Goal: Transaction & Acquisition: Purchase product/service

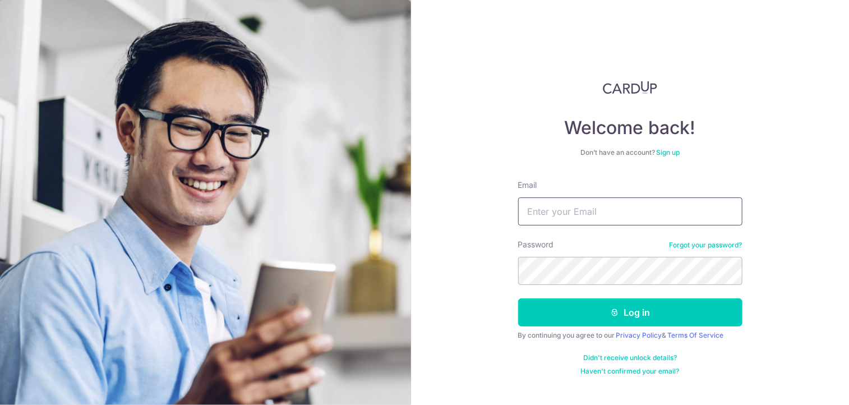
click at [570, 219] on input "Email" at bounding box center [630, 211] width 224 height 28
type input "syllmel08@gmail.com"
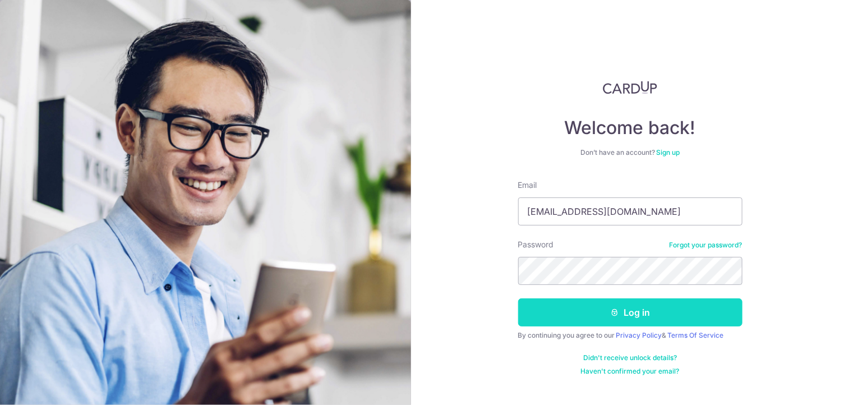
click at [624, 308] on button "Log in" at bounding box center [630, 312] width 224 height 28
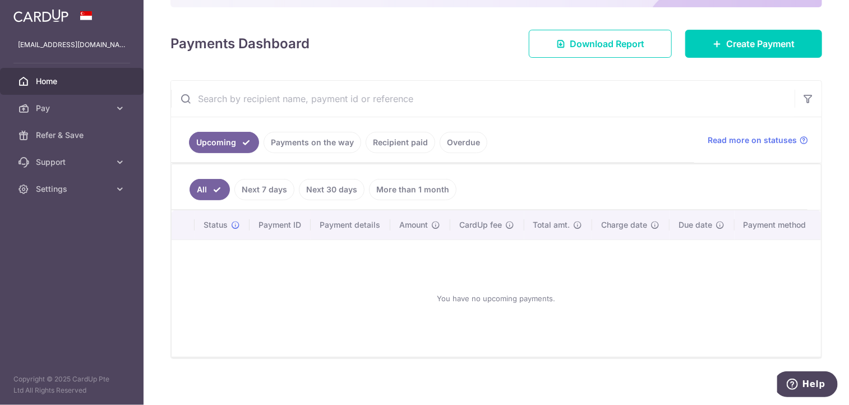
scroll to position [141, 0]
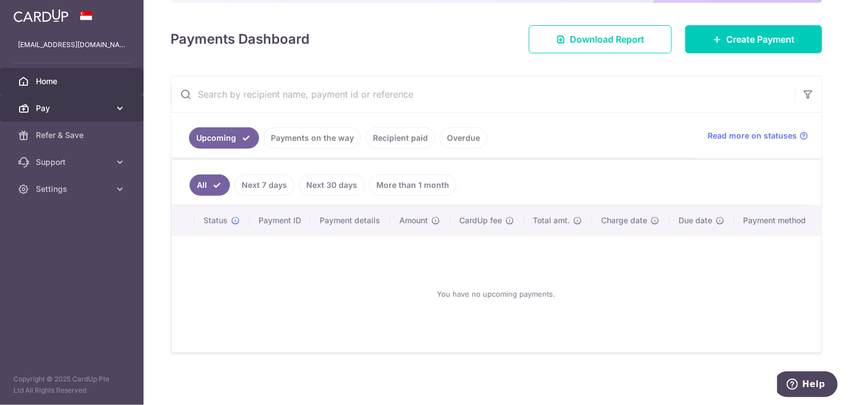
click at [41, 110] on span "Pay" at bounding box center [73, 108] width 74 height 11
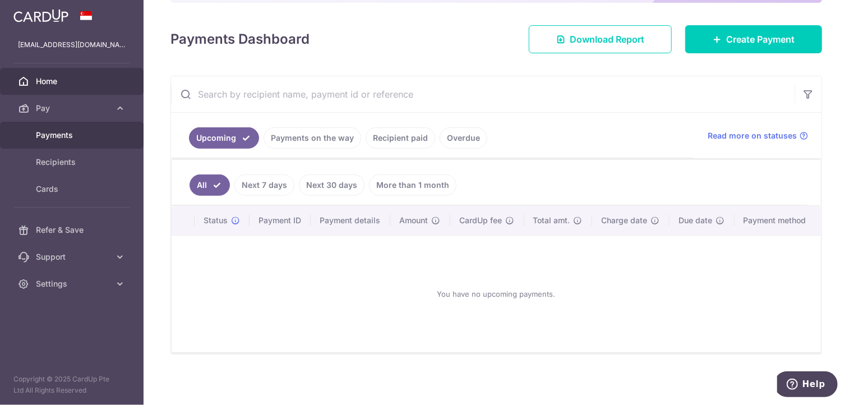
click at [47, 139] on span "Payments" at bounding box center [73, 134] width 74 height 11
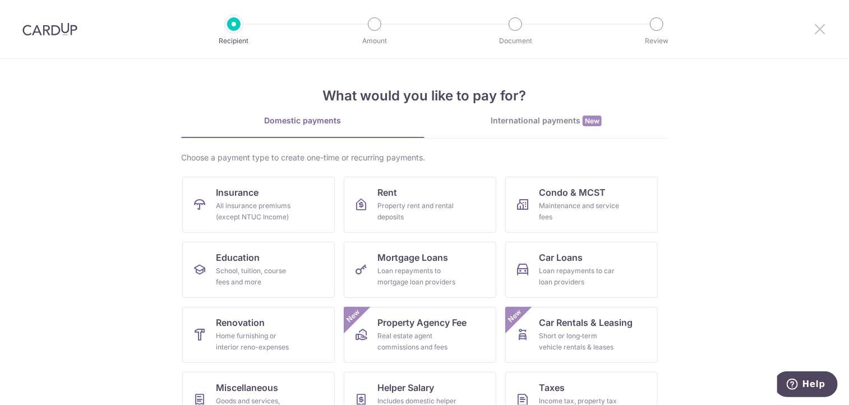
click at [821, 30] on icon at bounding box center [819, 29] width 13 height 14
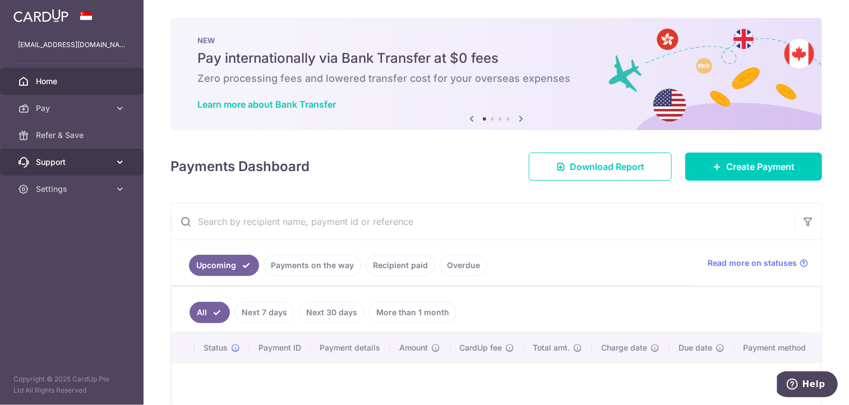
click at [65, 167] on span "Support" at bounding box center [73, 161] width 74 height 11
click at [398, 261] on link "Recipient paid" at bounding box center [399, 264] width 69 height 21
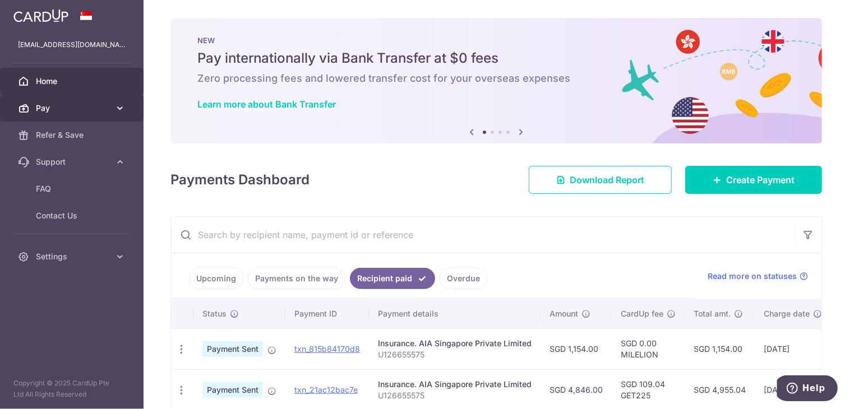
click at [63, 112] on span "Pay" at bounding box center [73, 108] width 74 height 11
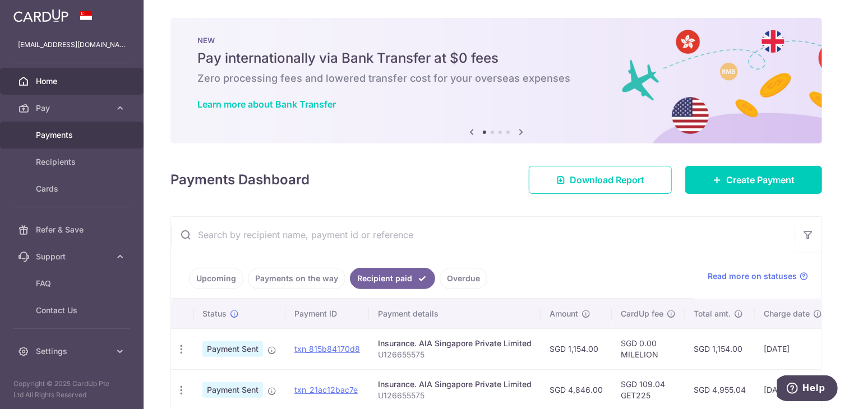
click at [63, 133] on span "Payments" at bounding box center [73, 134] width 74 height 11
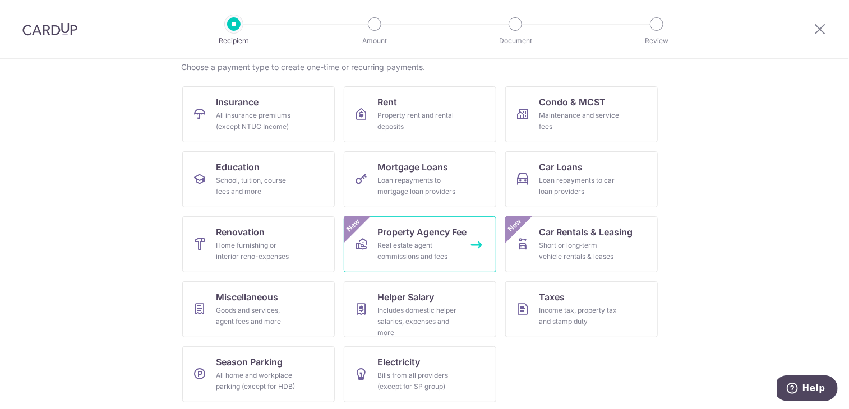
scroll to position [92, 0]
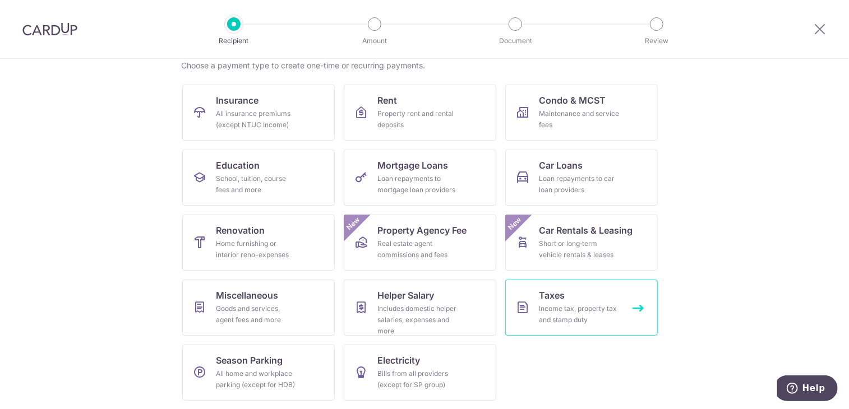
click at [549, 318] on div "Income tax, property tax and stamp duty" at bounding box center [579, 314] width 81 height 22
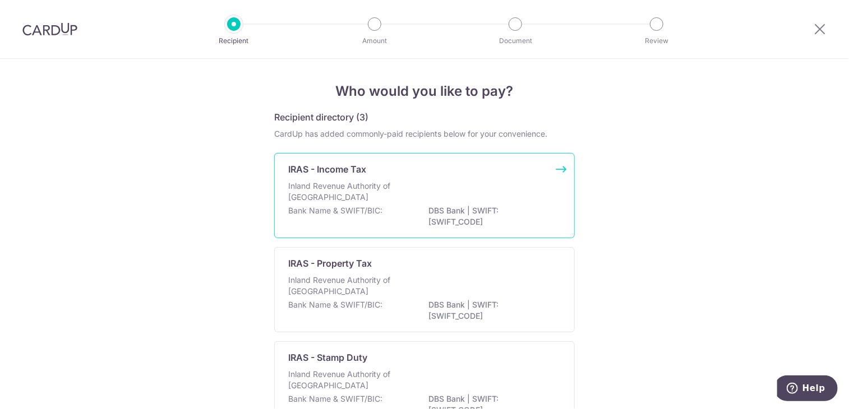
click at [474, 175] on div "IRAS - Income Tax" at bounding box center [417, 169] width 259 height 13
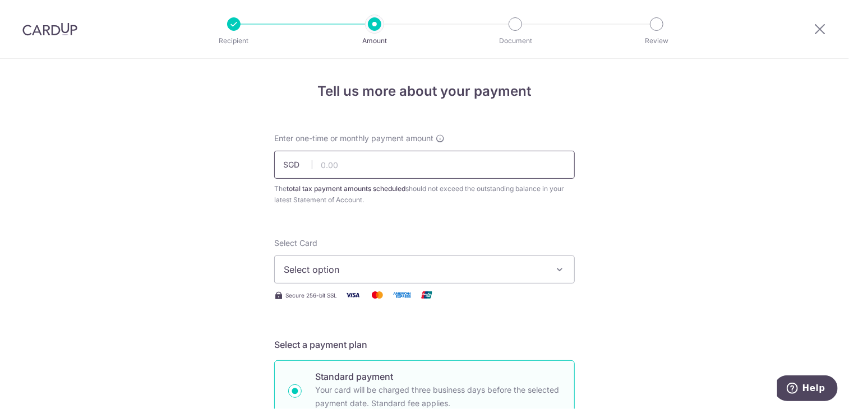
click at [344, 168] on input "text" at bounding box center [424, 165] width 300 height 28
type input "820.95"
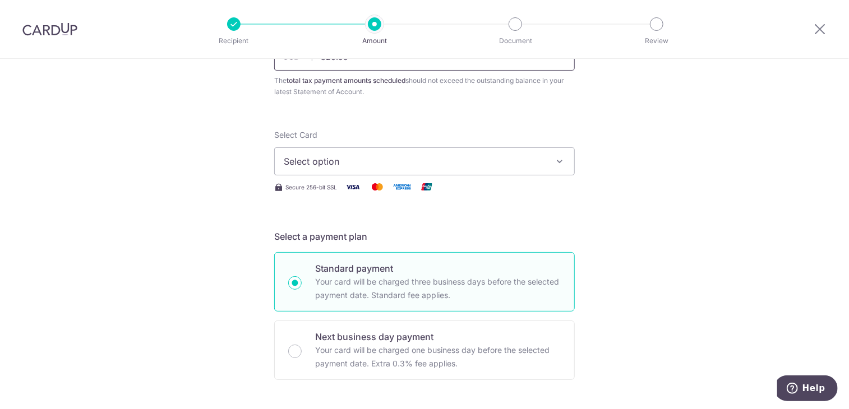
scroll to position [109, 0]
click at [306, 162] on span "Select option" at bounding box center [414, 160] width 261 height 13
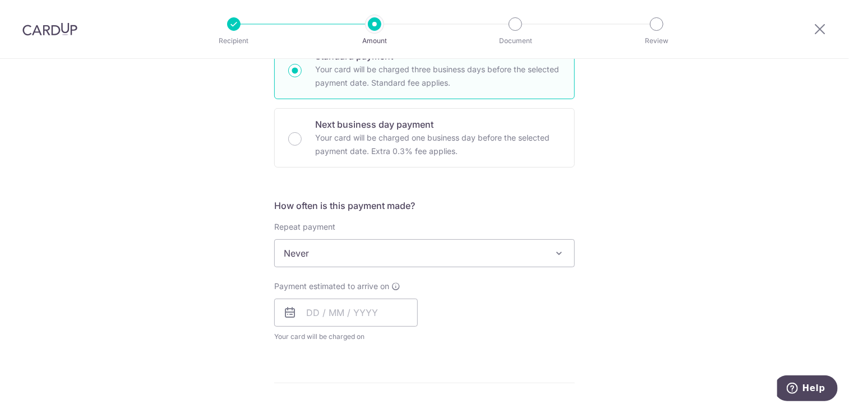
scroll to position [323, 0]
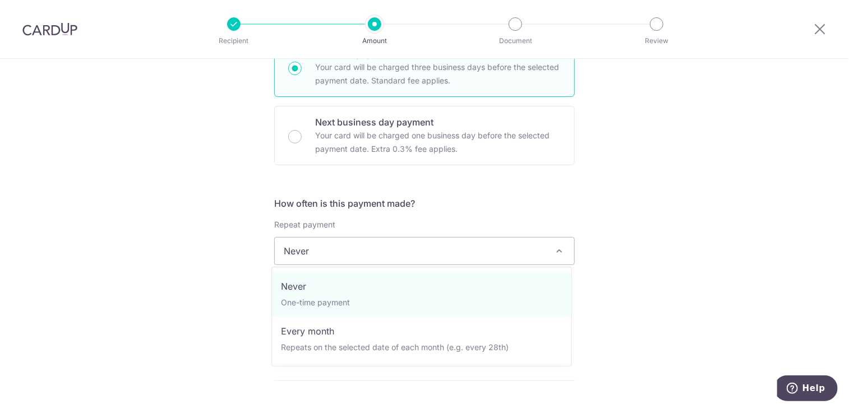
click at [526, 258] on span "Never" at bounding box center [424, 251] width 299 height 27
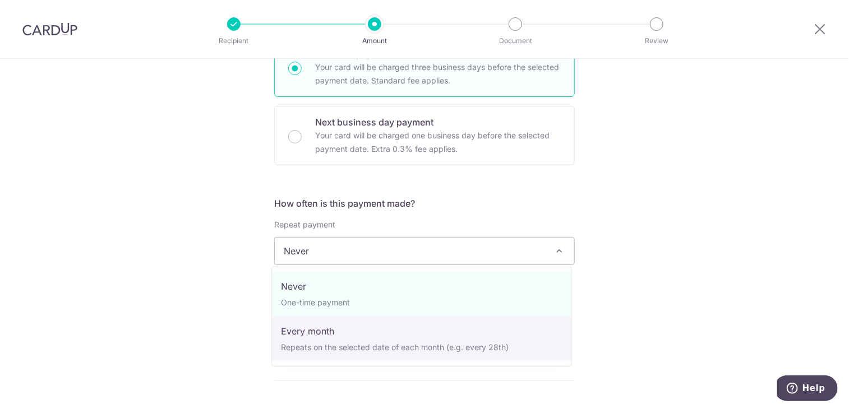
select select "3"
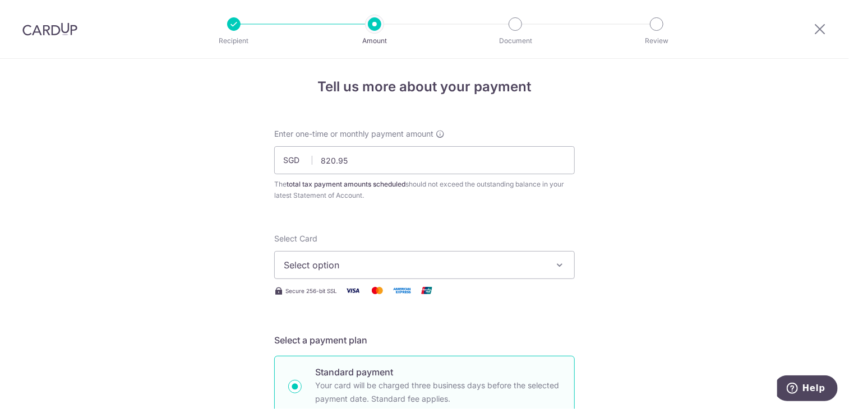
scroll to position [0, 0]
